Goal: Information Seeking & Learning: Stay updated

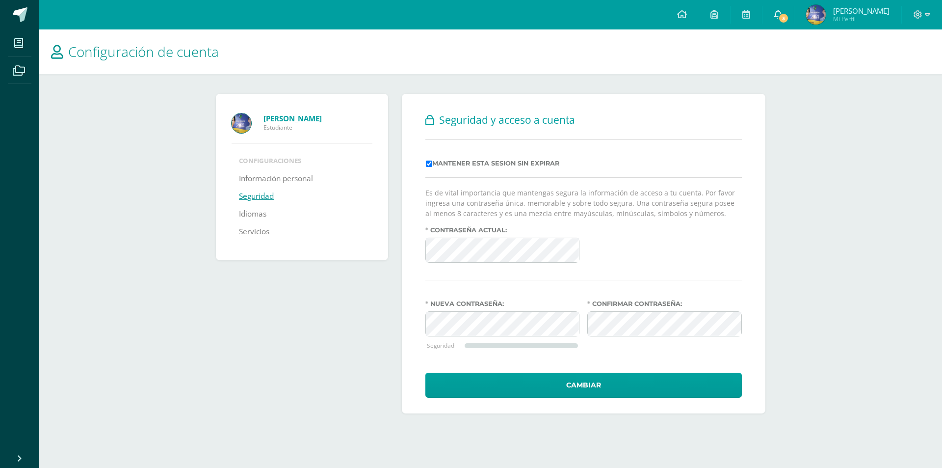
click at [774, 16] on link "3" at bounding box center [777, 14] width 31 height 29
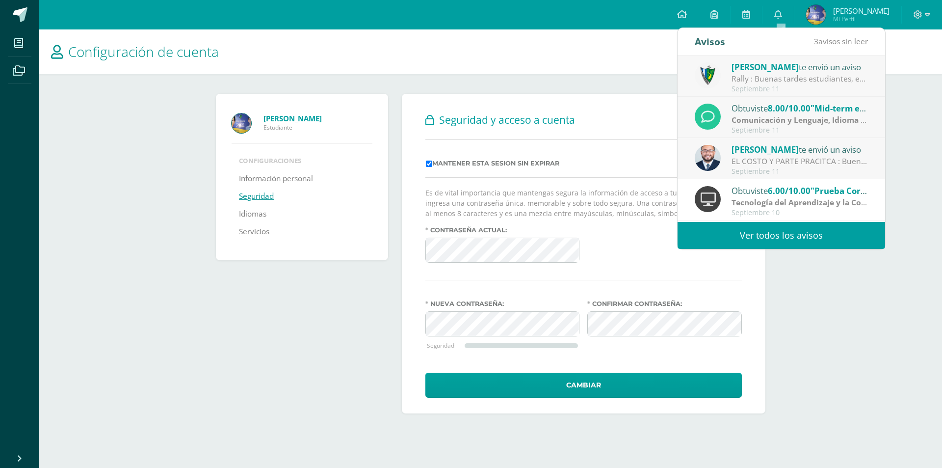
click at [790, 229] on link "Ver todos los avisos" at bounding box center [781, 235] width 208 height 27
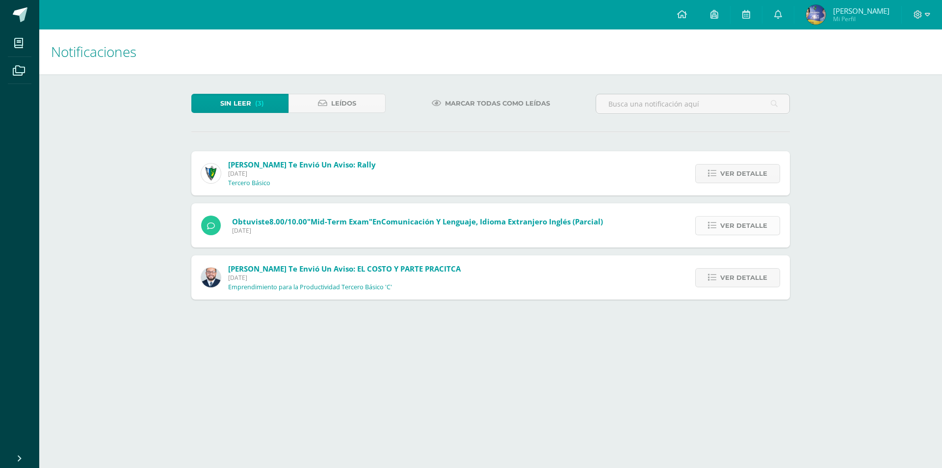
click at [723, 222] on span "Ver detalle" at bounding box center [743, 225] width 47 height 18
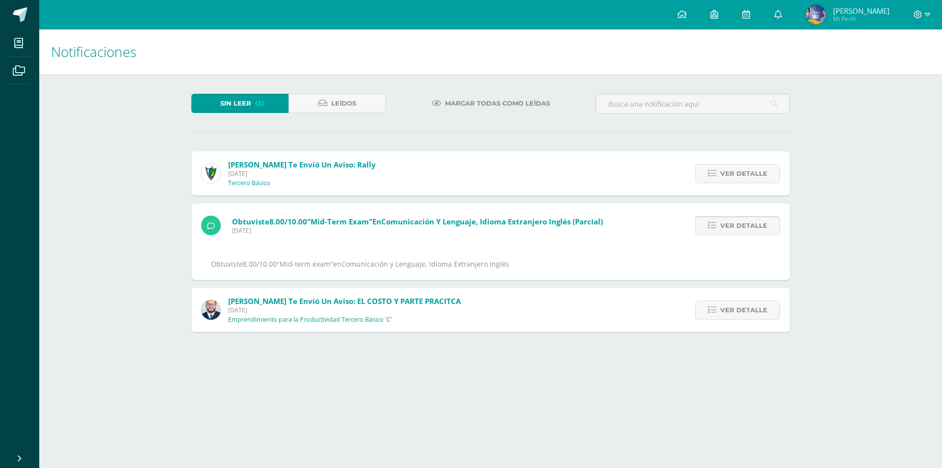
click at [724, 223] on span "Ver detalle" at bounding box center [743, 225] width 47 height 18
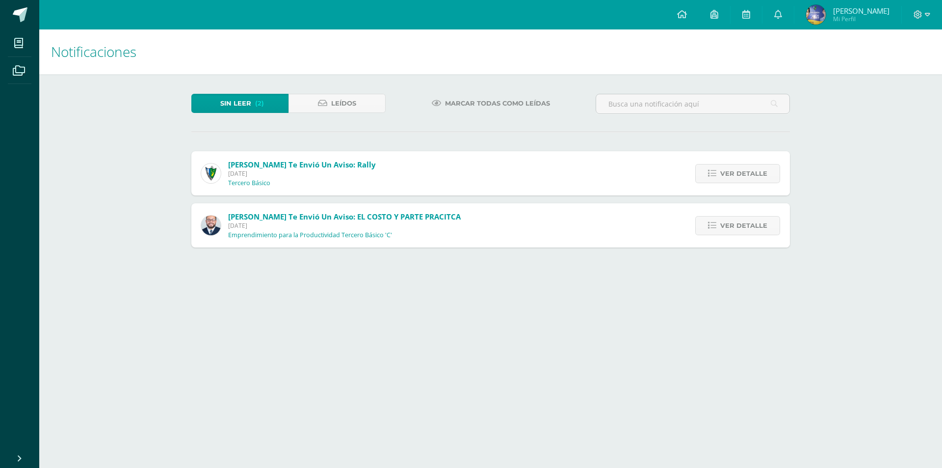
click at [724, 223] on span "Ver detalle" at bounding box center [743, 225] width 47 height 18
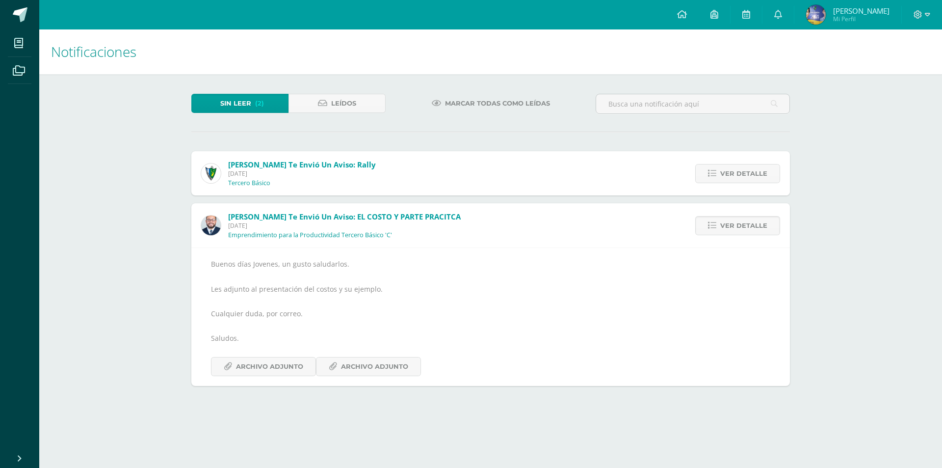
click at [745, 240] on div "Ver detalle" at bounding box center [734, 225] width 109 height 44
click at [741, 227] on span "Ver detalle" at bounding box center [743, 225] width 47 height 18
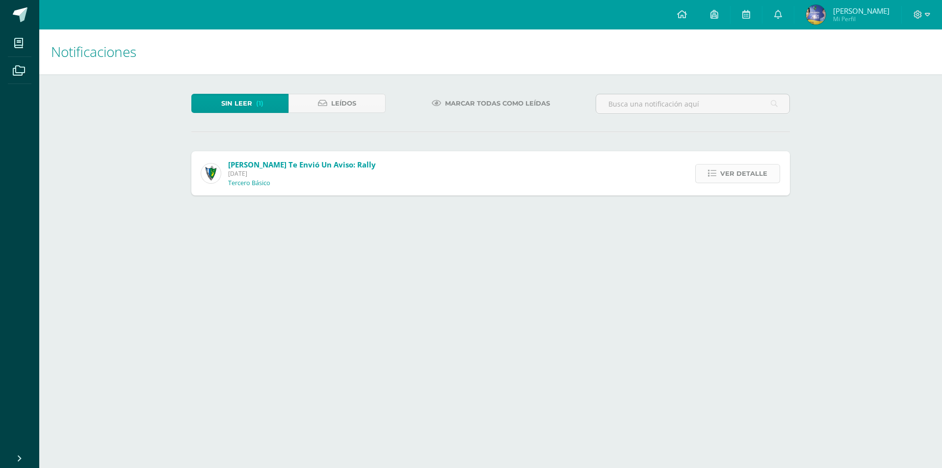
drag, startPoint x: 714, startPoint y: 160, endPoint x: 719, endPoint y: 169, distance: 10.5
click at [716, 163] on div "Ver detalle" at bounding box center [734, 173] width 109 height 44
click at [719, 169] on link "Ver detalle" at bounding box center [737, 173] width 85 height 19
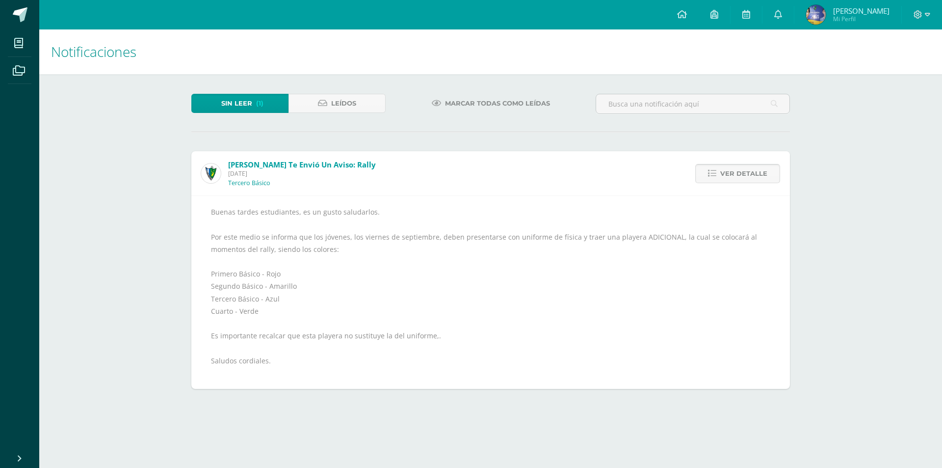
click at [737, 175] on span "Ver detalle" at bounding box center [743, 173] width 47 height 18
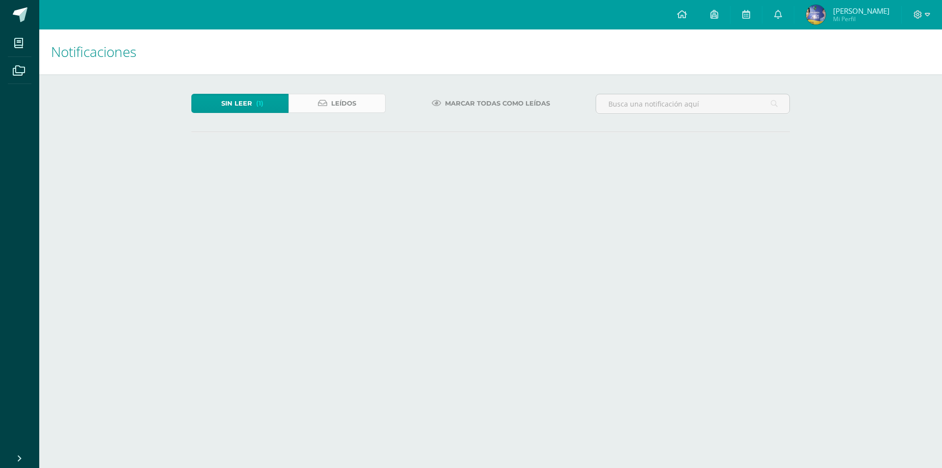
click at [346, 98] on span "Leídos" at bounding box center [343, 103] width 25 height 18
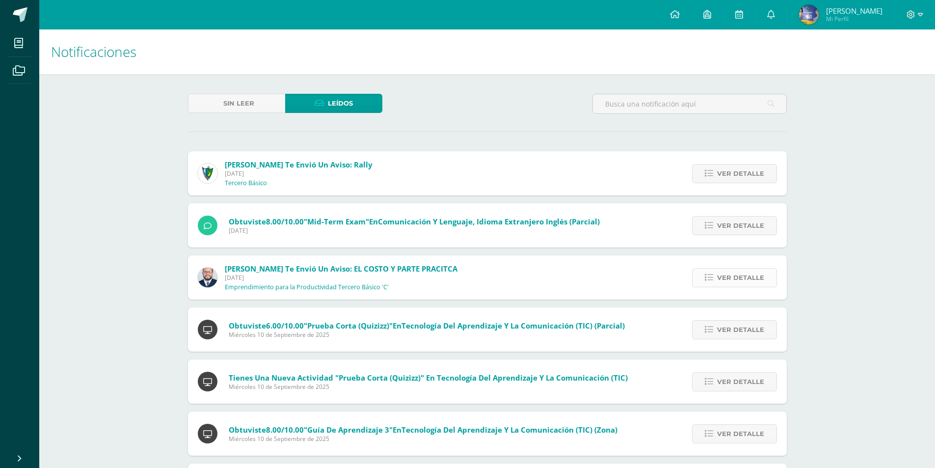
click at [755, 277] on span "Ver detalle" at bounding box center [740, 277] width 47 height 18
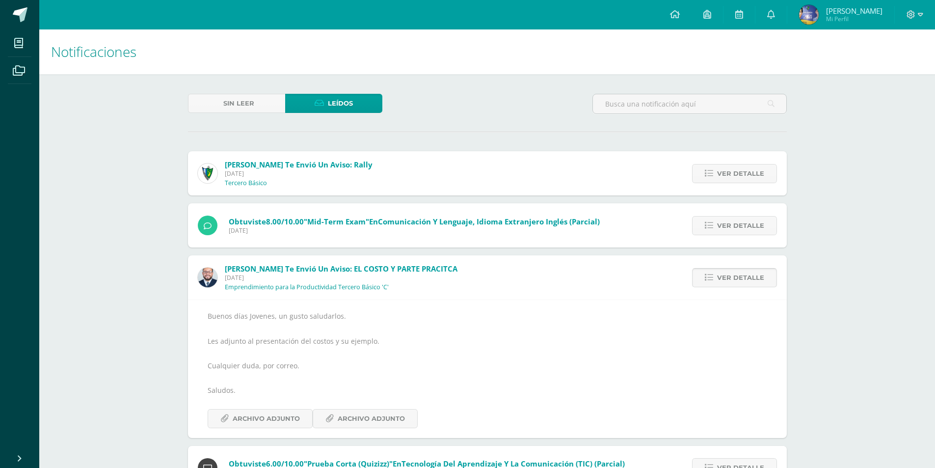
click at [752, 279] on span "Ver detalle" at bounding box center [740, 277] width 47 height 18
